Goal: Find specific page/section: Find specific page/section

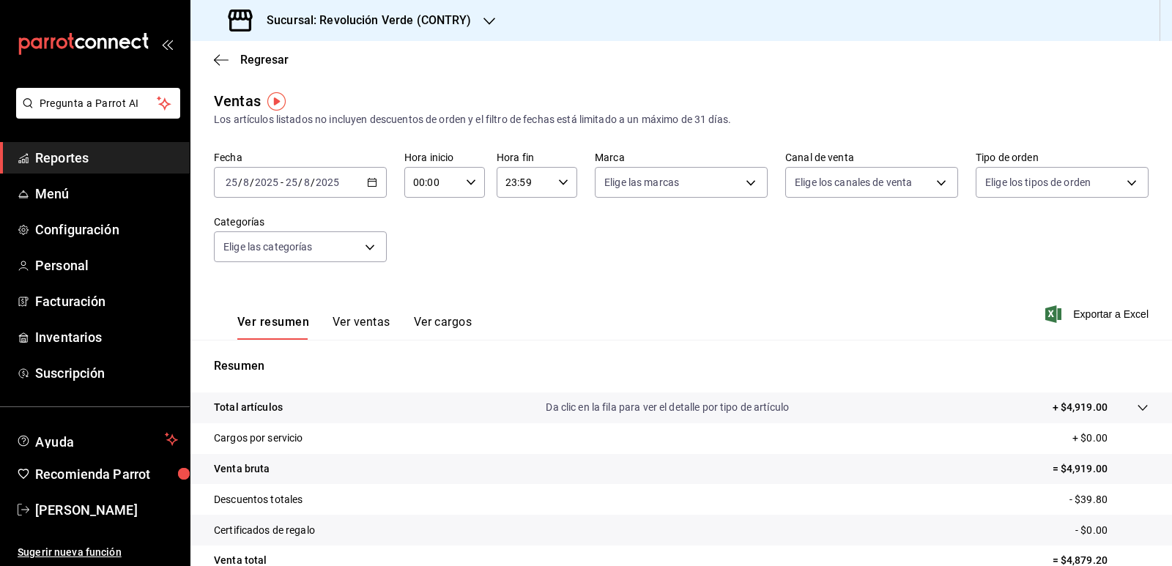
click at [458, 14] on h3 "Sucursal: Revolución Verde (CONTRY)" at bounding box center [363, 21] width 217 height 18
click at [294, 59] on span "Revolución Verde (PURISIMA)" at bounding box center [271, 63] width 138 height 15
click at [435, 17] on h3 "Sucursal: Revolución Verde (PURISIMA)" at bounding box center [368, 21] width 226 height 18
click at [305, 94] on span "Revolución Verde (CONTRY)" at bounding box center [267, 96] width 130 height 15
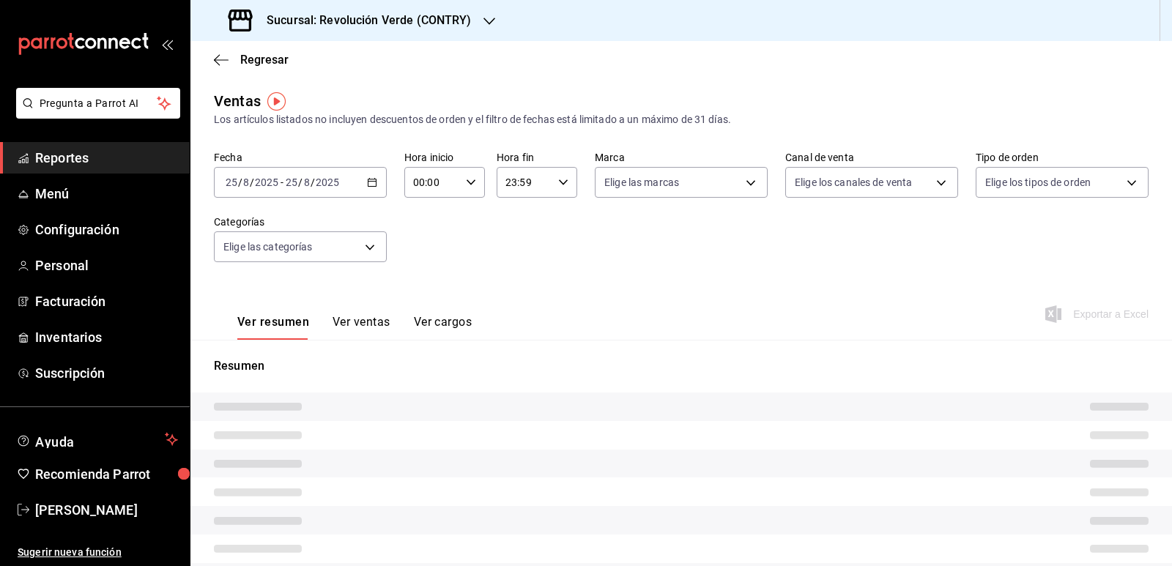
click at [222, 59] on icon "button" at bounding box center [221, 59] width 15 height 13
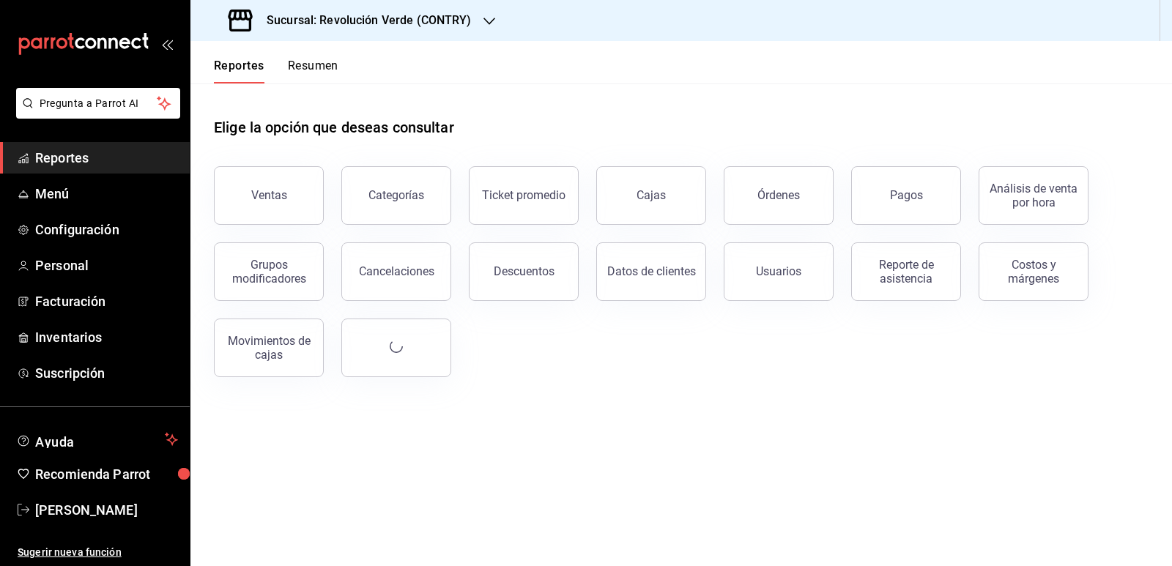
click at [881, 266] on div "Reporte de asistencia" at bounding box center [905, 272] width 91 height 28
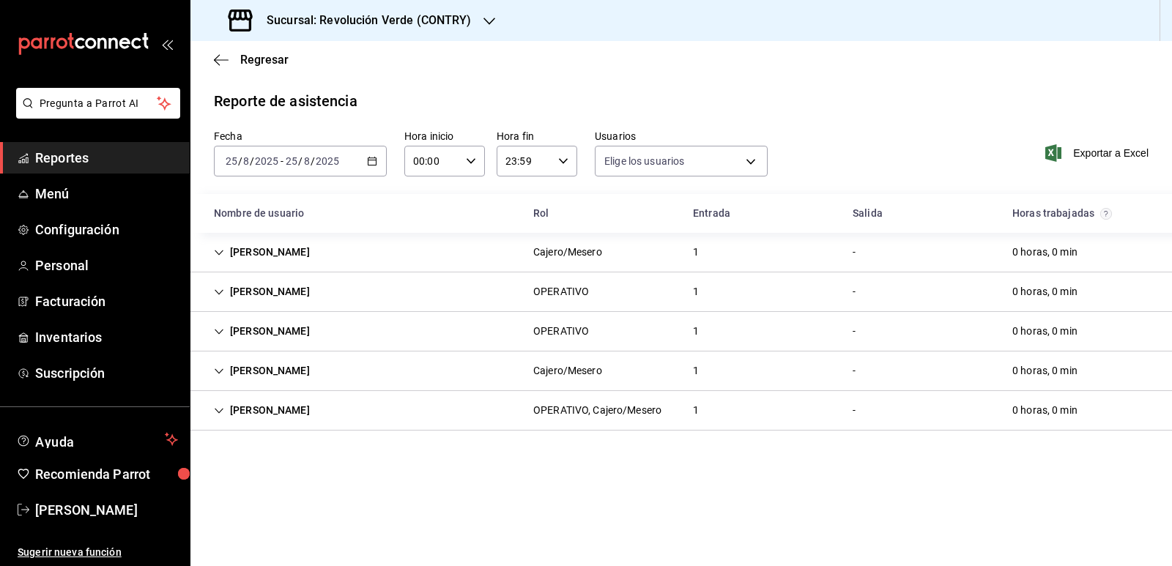
type input "a444d250-483f-43dc-852d-d4fee113b6ff,809ed81b-d534-4696-a2e4-0d51124bcb4d,9db45…"
click at [216, 364] on div "[PERSON_NAME]" at bounding box center [261, 370] width 119 height 27
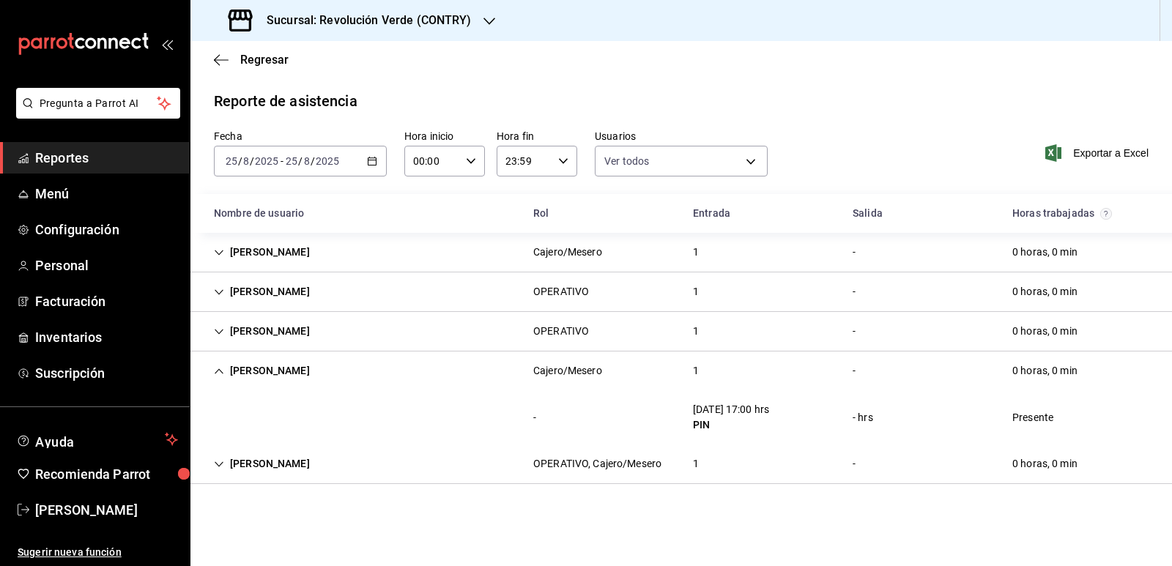
click at [216, 364] on div "[PERSON_NAME]" at bounding box center [261, 370] width 119 height 27
